Goal: Task Accomplishment & Management: Manage account settings

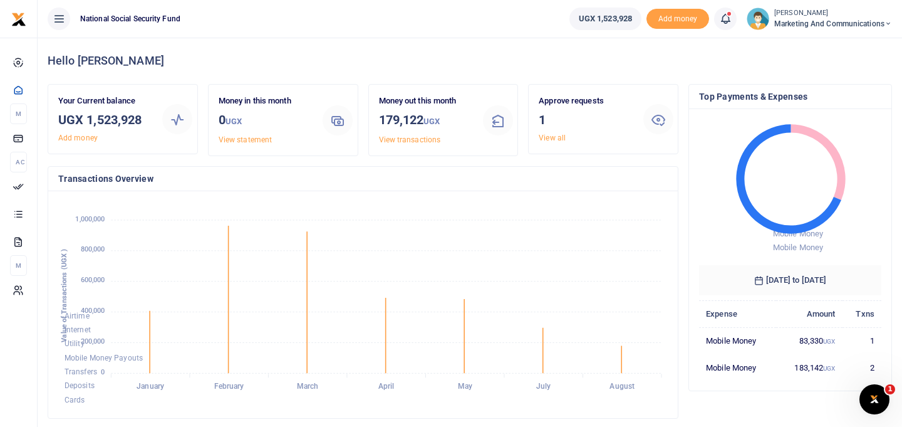
click at [838, 24] on span "Marketing and Communications" at bounding box center [833, 23] width 118 height 11
click at [836, 48] on link "Switch accounts" at bounding box center [843, 46] width 99 height 18
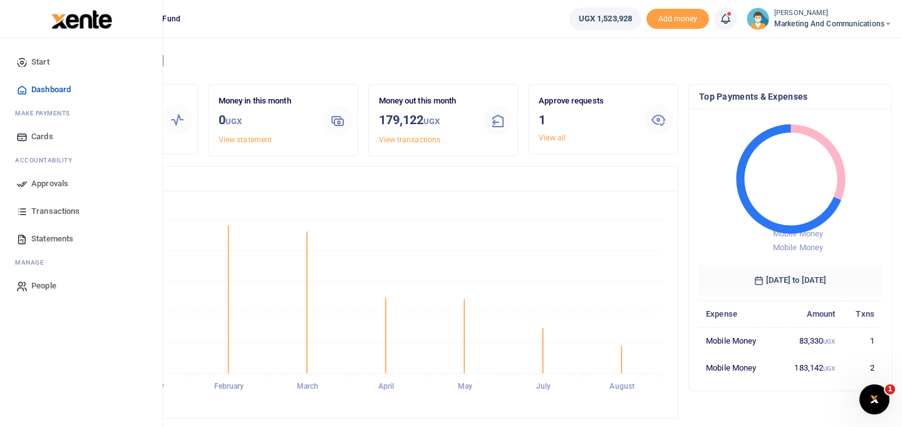
click at [56, 183] on span "Approvals" at bounding box center [49, 183] width 37 height 13
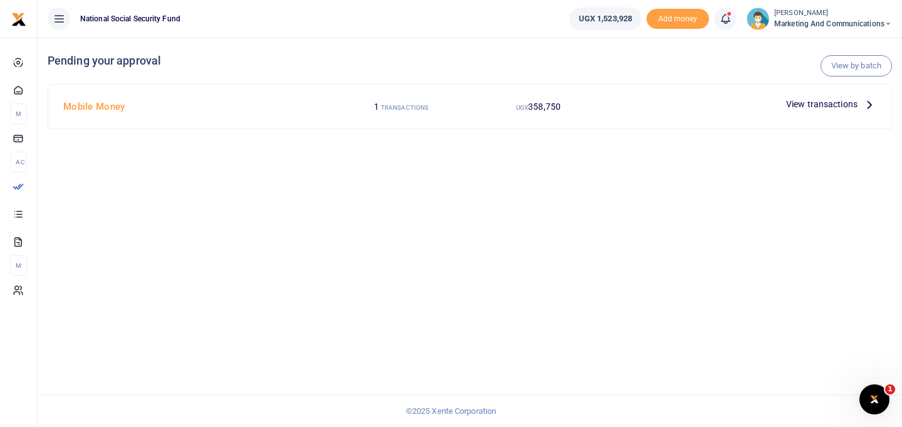
click at [811, 103] on span "View transactions" at bounding box center [821, 104] width 71 height 14
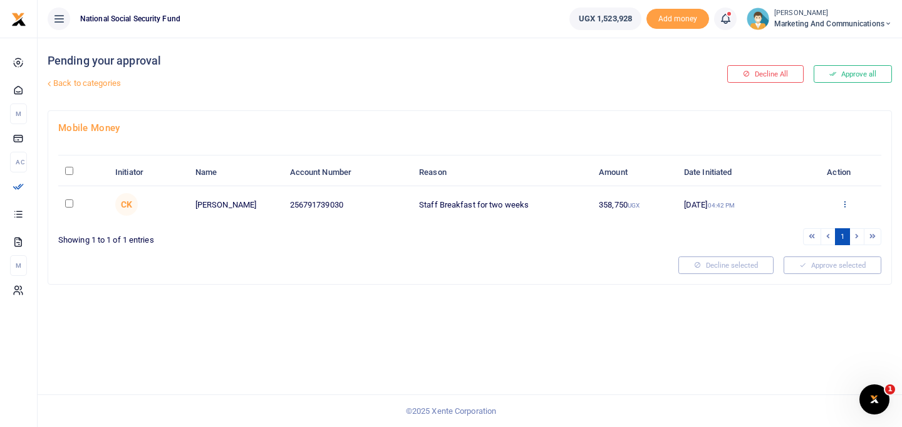
click at [844, 203] on icon at bounding box center [845, 203] width 8 height 9
click at [780, 227] on link "Approve" at bounding box center [798, 225] width 99 height 18
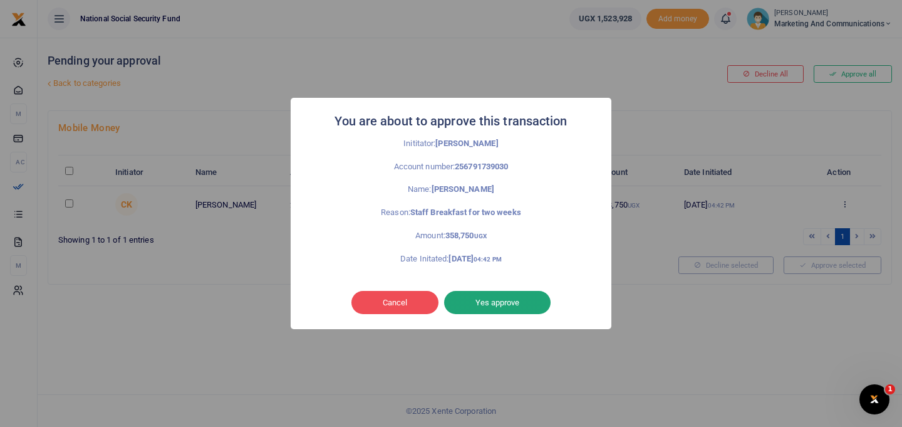
click at [484, 295] on button "Yes approve" at bounding box center [497, 303] width 106 height 24
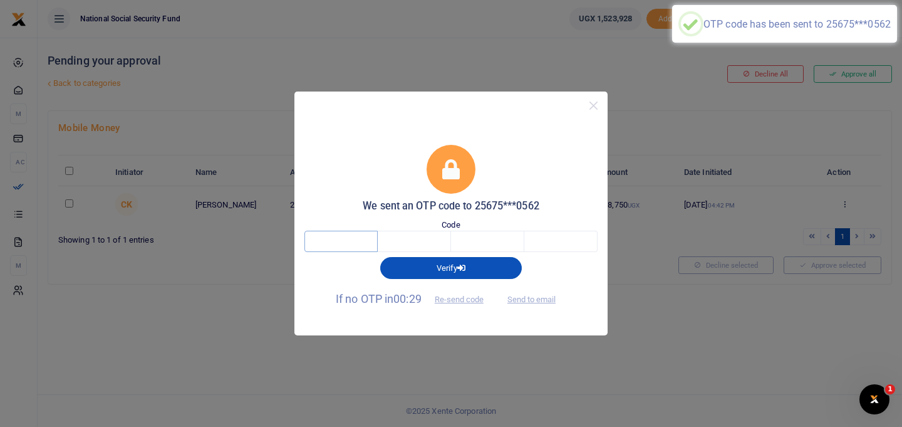
click at [351, 247] on input "text" at bounding box center [340, 241] width 73 height 21
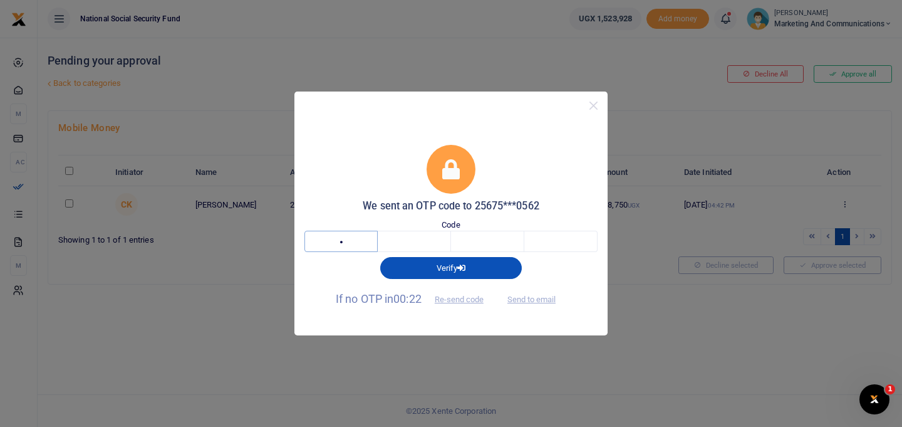
type input "1"
type input "7"
type input "5"
